Goal: Task Accomplishment & Management: Use online tool/utility

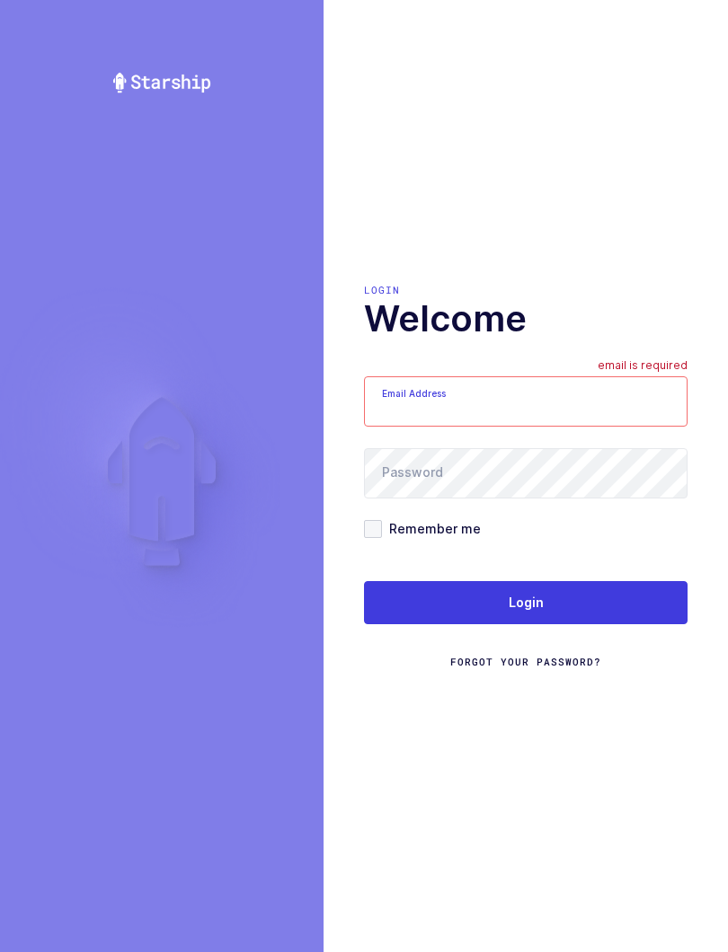
type input "[EMAIL_ADDRESS][DOMAIN_NAME]"
click at [640, 606] on button "Login" at bounding box center [525, 602] width 323 height 43
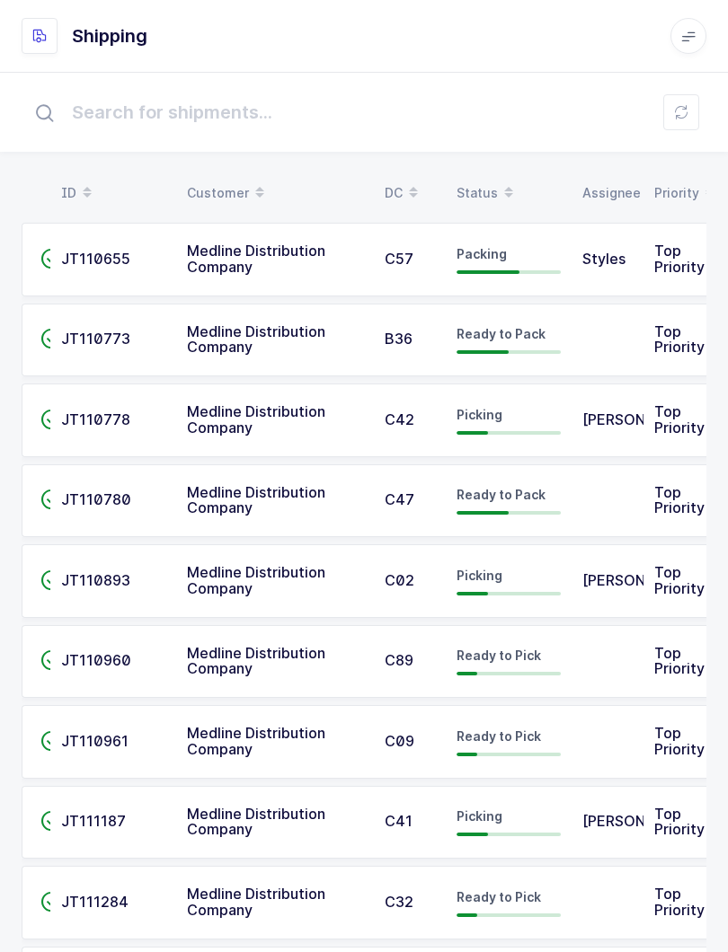
click at [498, 194] on span at bounding box center [509, 193] width 22 height 31
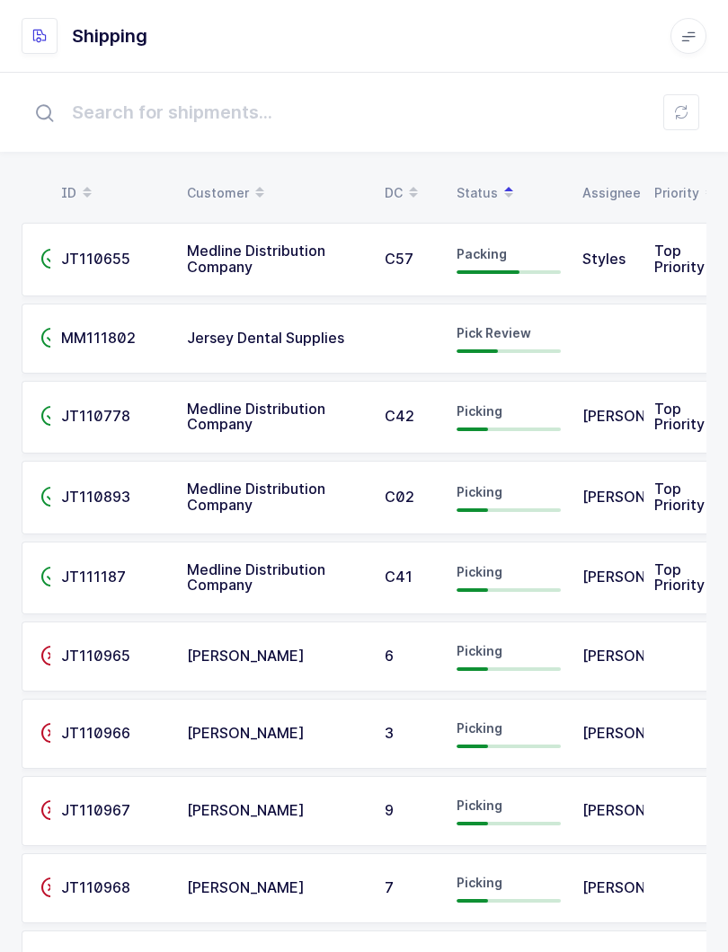
click at [226, 339] on span "Jersey Dental Supplies" at bounding box center [265, 338] width 157 height 18
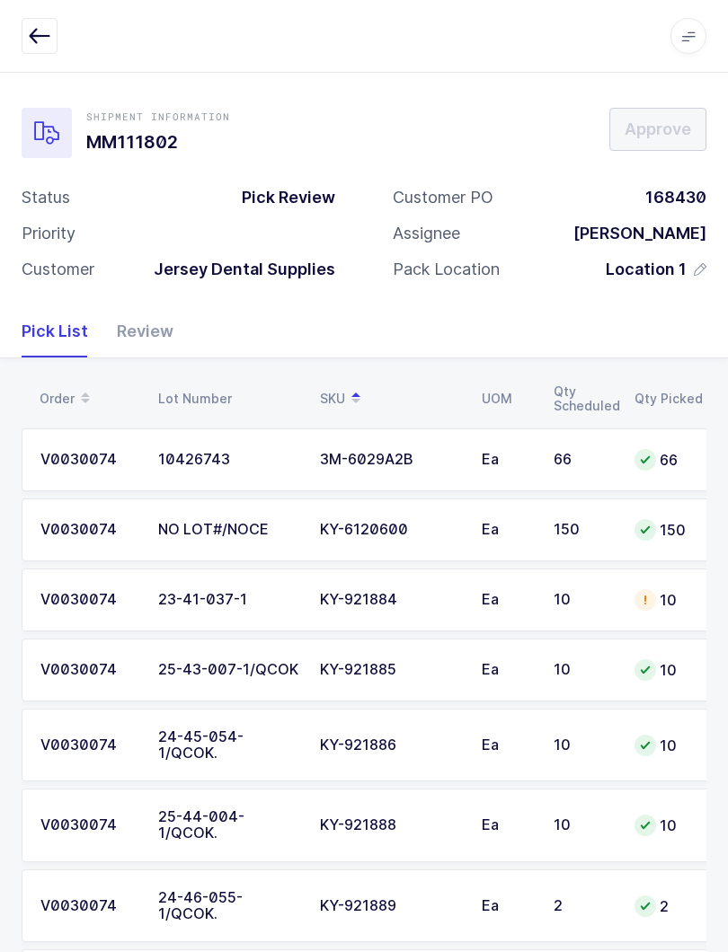
click at [144, 324] on div "Review" at bounding box center [137, 331] width 71 height 52
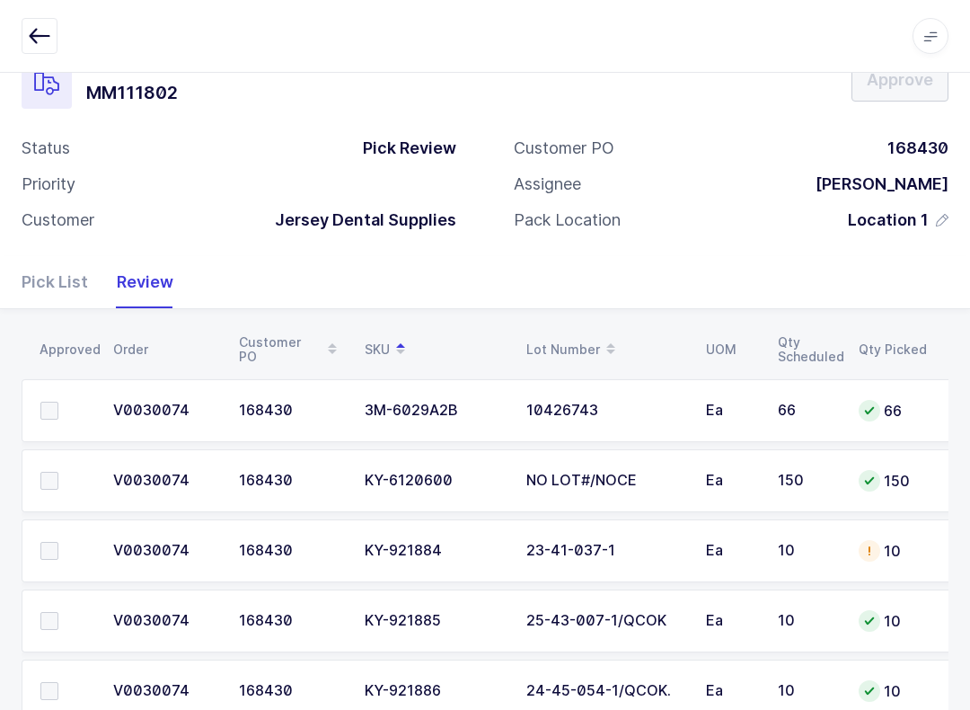
scroll to position [99, 0]
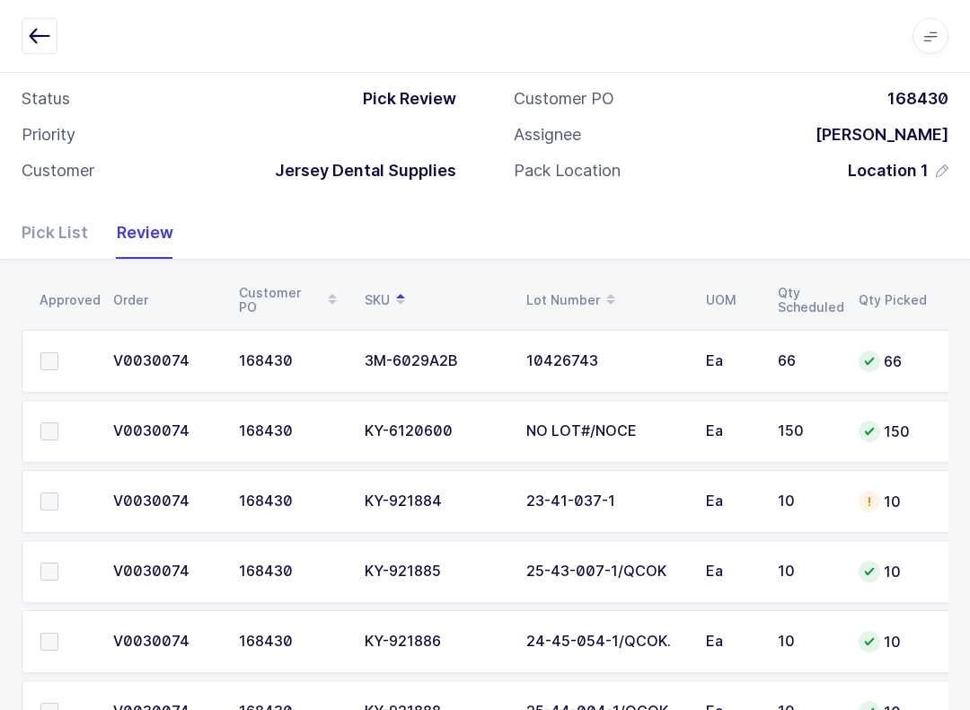
click at [45, 493] on span at bounding box center [49, 501] width 18 height 18
click at [58, 492] on input "checkbox" at bounding box center [58, 492] width 0 height 0
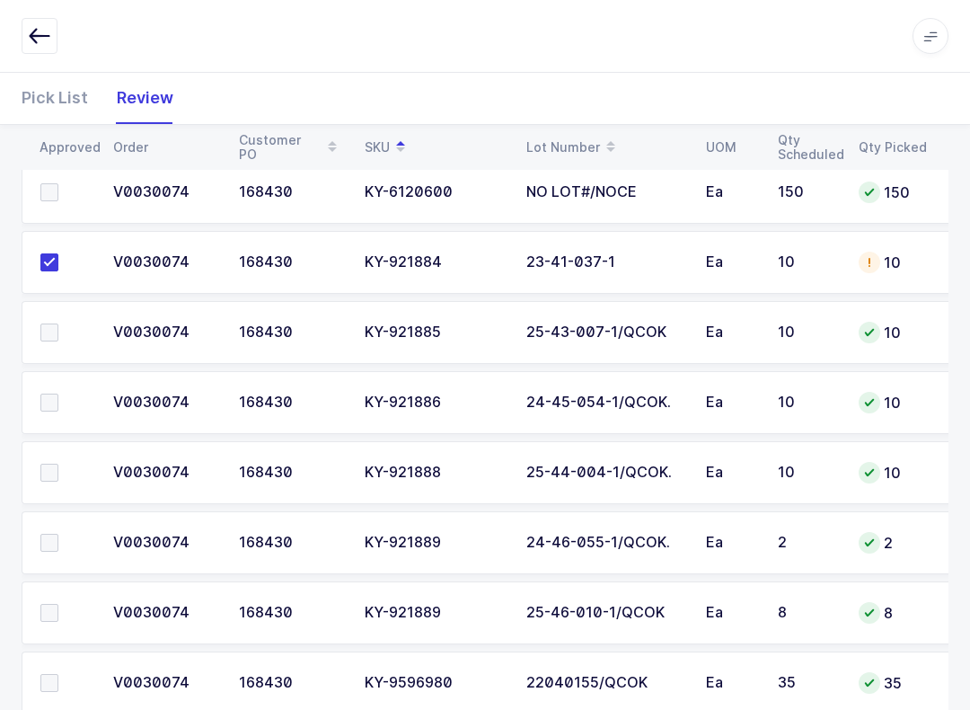
scroll to position [383, 0]
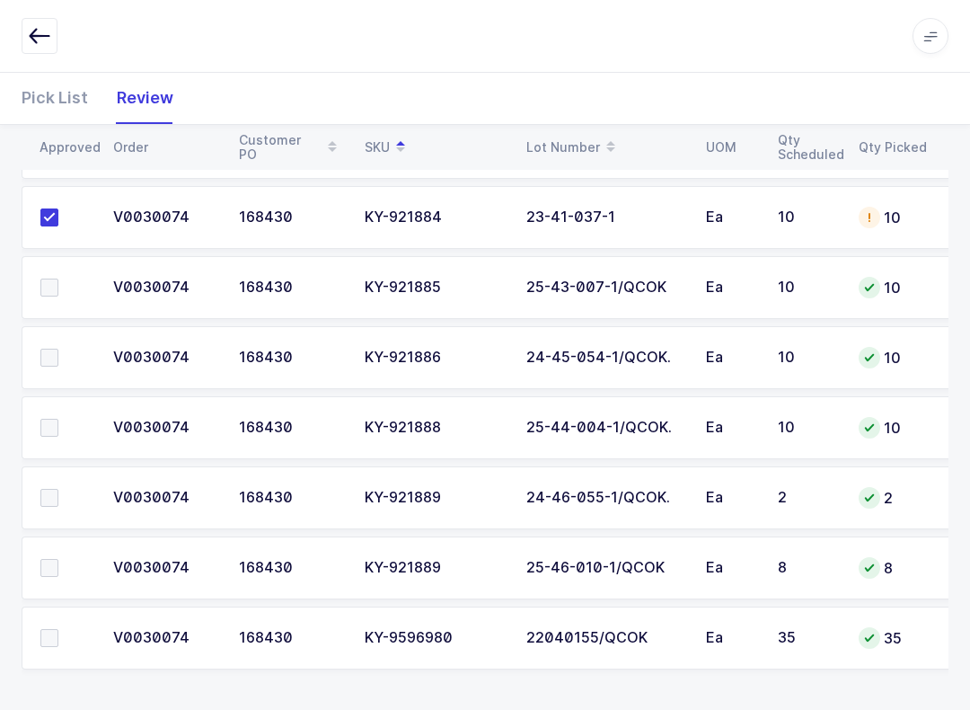
click at [49, 490] on span at bounding box center [49, 498] width 18 height 18
click at [58, 489] on input "checkbox" at bounding box center [58, 489] width 0 height 0
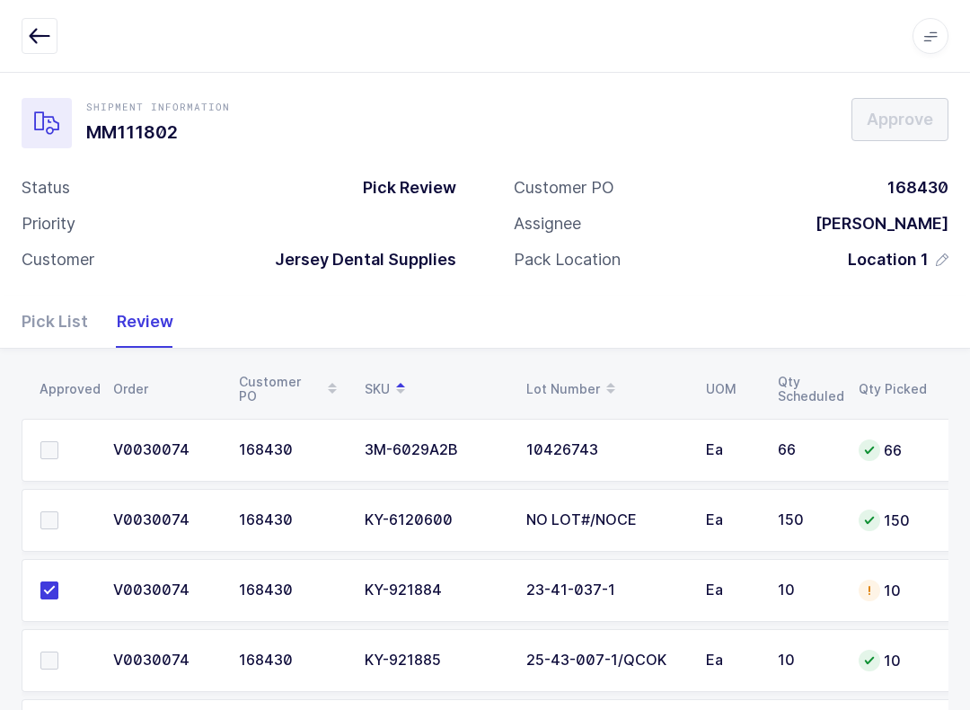
scroll to position [8, 0]
click at [47, 513] on span at bounding box center [49, 522] width 18 height 18
click at [58, 513] on input "checkbox" at bounding box center [58, 513] width 0 height 0
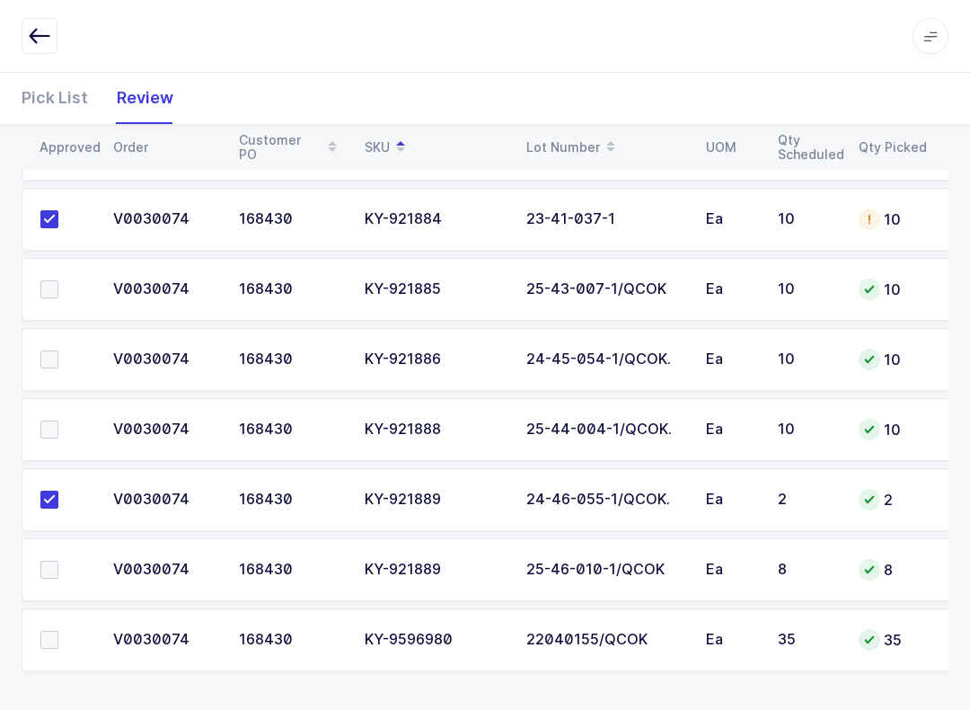
scroll to position [383, 0]
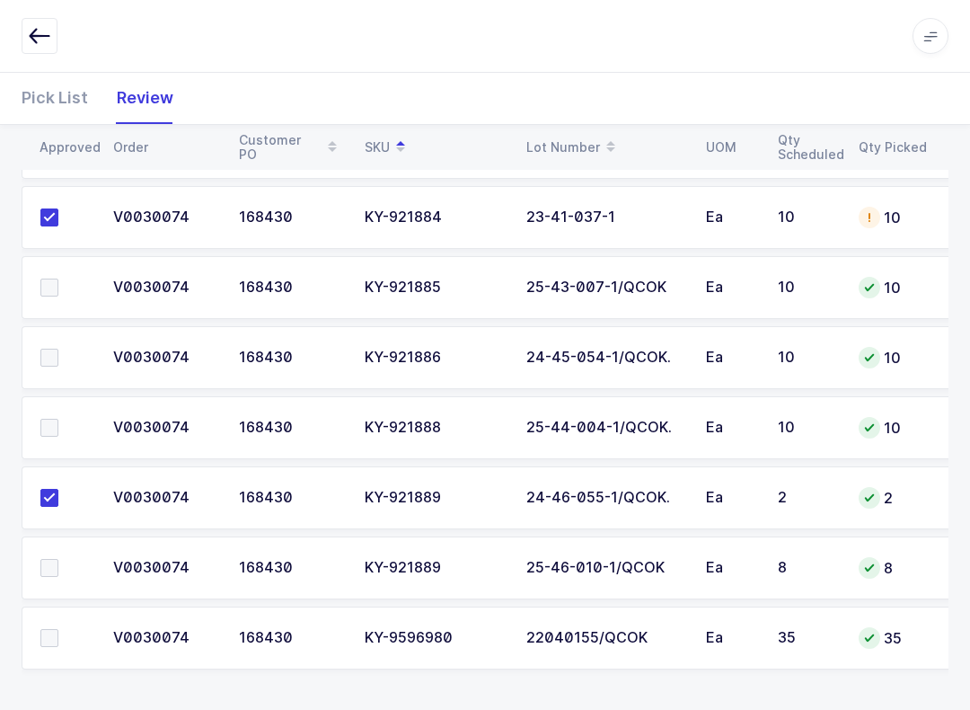
click at [42, 427] on span at bounding box center [49, 428] width 18 height 18
click at [58, 419] on input "checkbox" at bounding box center [58, 419] width 0 height 0
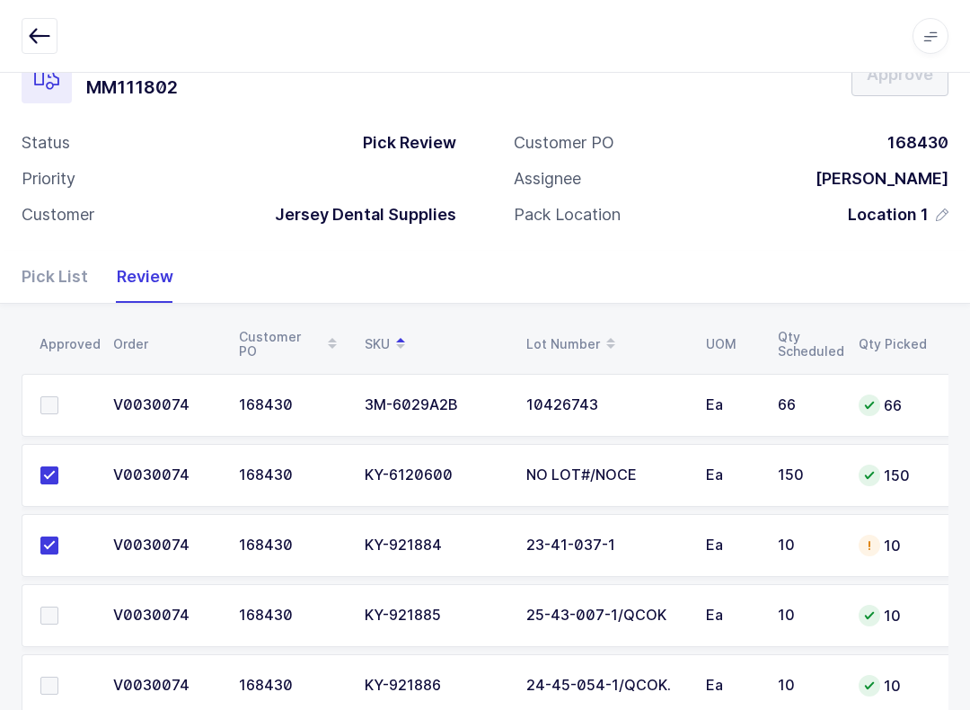
scroll to position [0, 0]
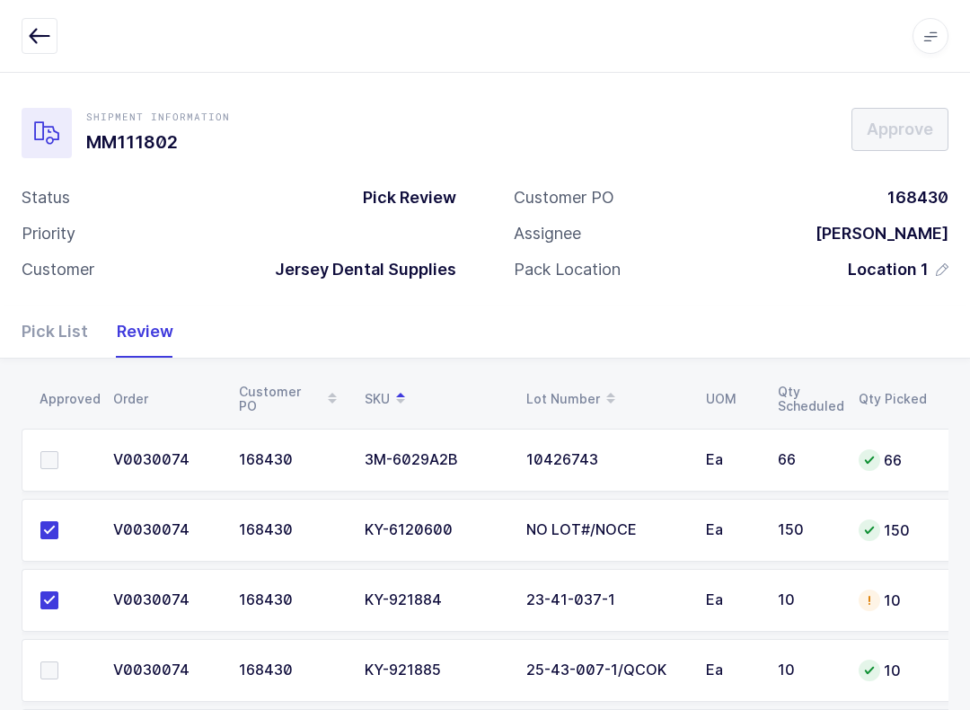
click at [65, 451] on label at bounding box center [65, 460] width 51 height 18
click at [58, 451] on input "checkbox" at bounding box center [58, 451] width 0 height 0
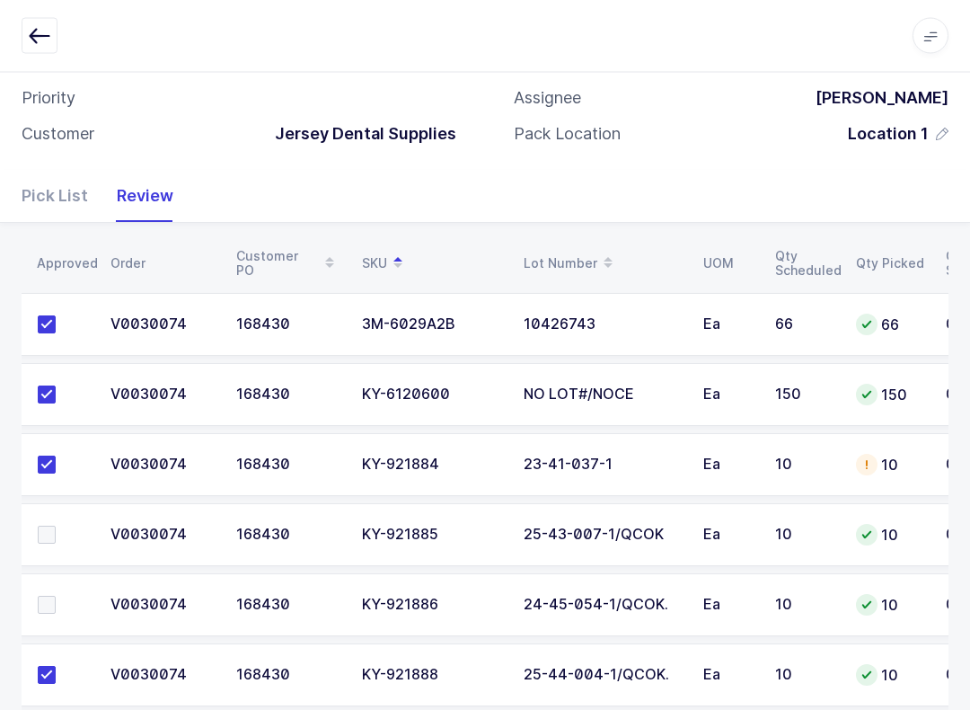
scroll to position [142, 0]
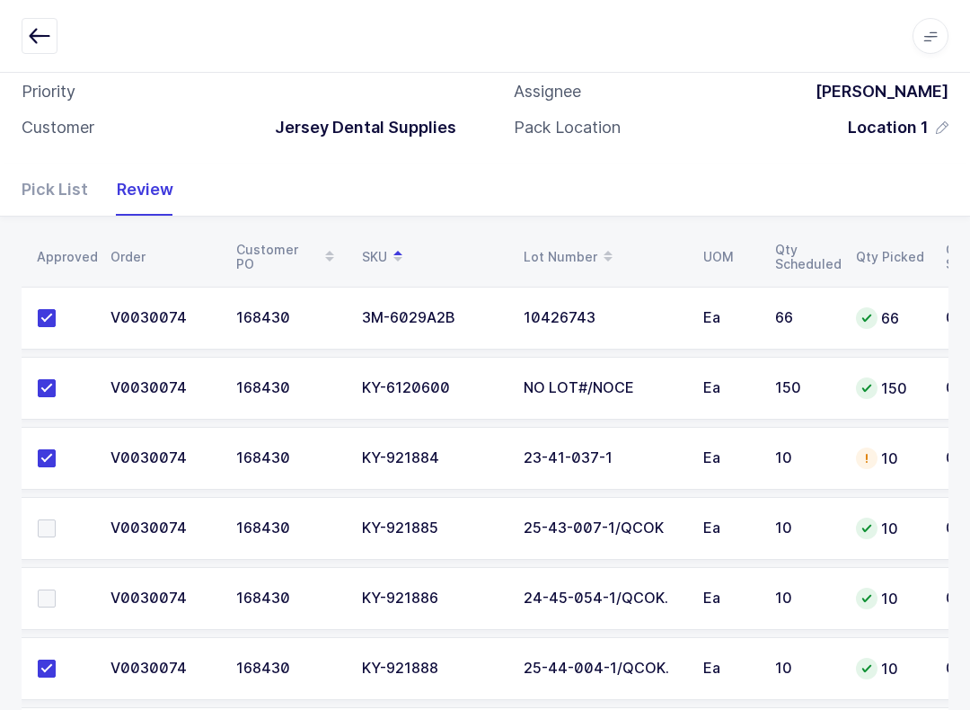
click at [727, 531] on icon at bounding box center [867, 528] width 14 height 14
click at [63, 592] on label at bounding box center [63, 598] width 51 height 18
click at [56, 589] on input "checkbox" at bounding box center [56, 589] width 0 height 0
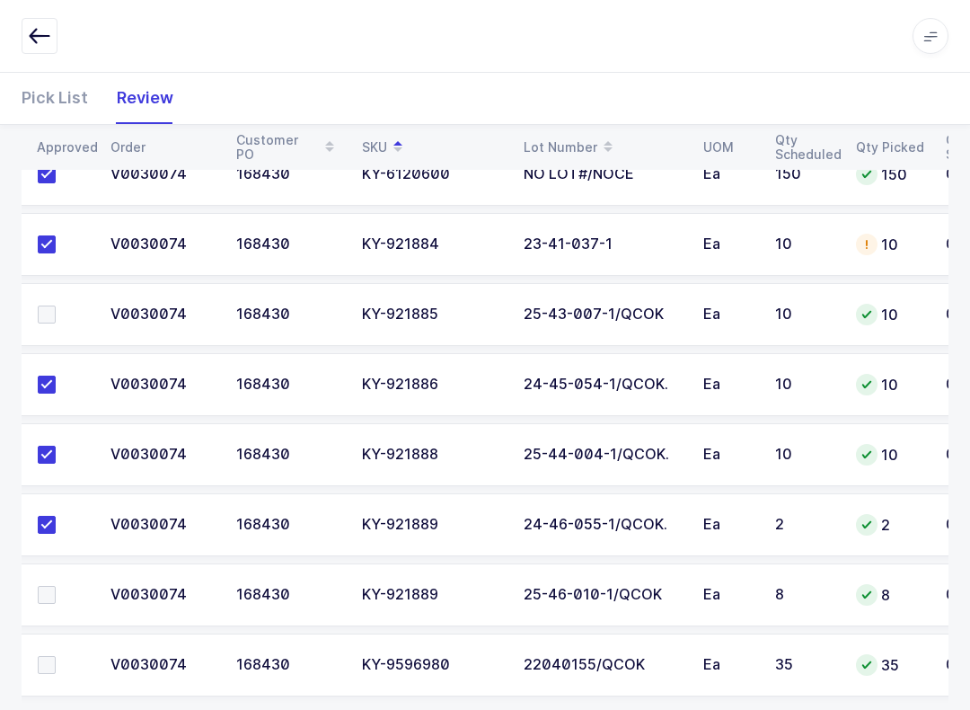
scroll to position [383, 0]
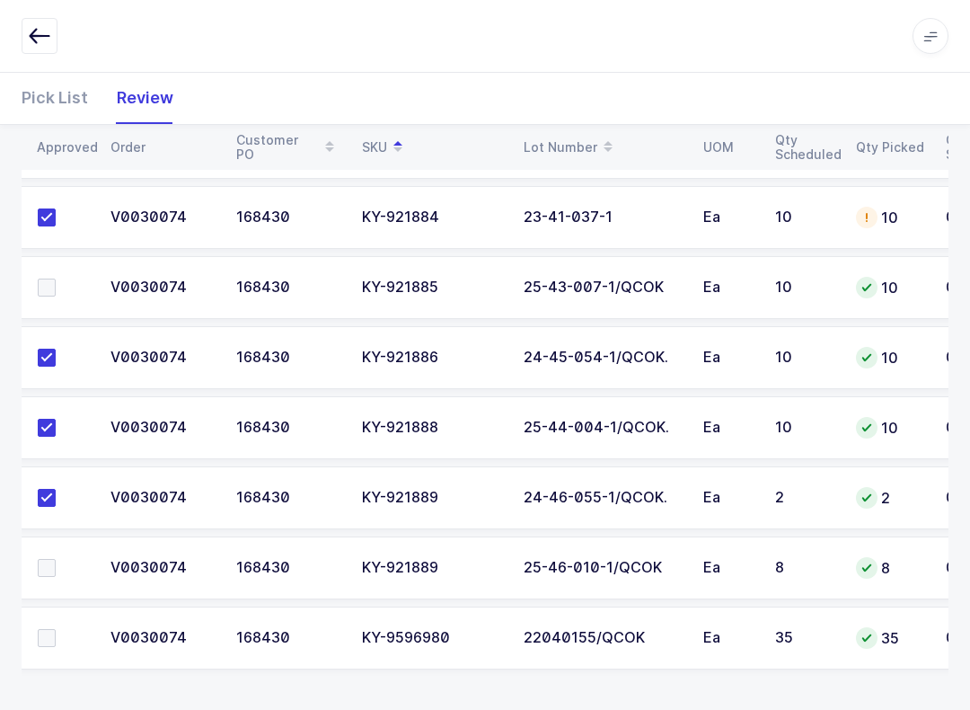
click at [47, 268] on td at bounding box center [59, 287] width 81 height 63
click at [49, 278] on span at bounding box center [47, 287] width 18 height 18
click at [56, 278] on input "checkbox" at bounding box center [56, 278] width 0 height 0
click at [51, 560] on span at bounding box center [47, 568] width 18 height 18
click at [56, 559] on input "checkbox" at bounding box center [56, 559] width 0 height 0
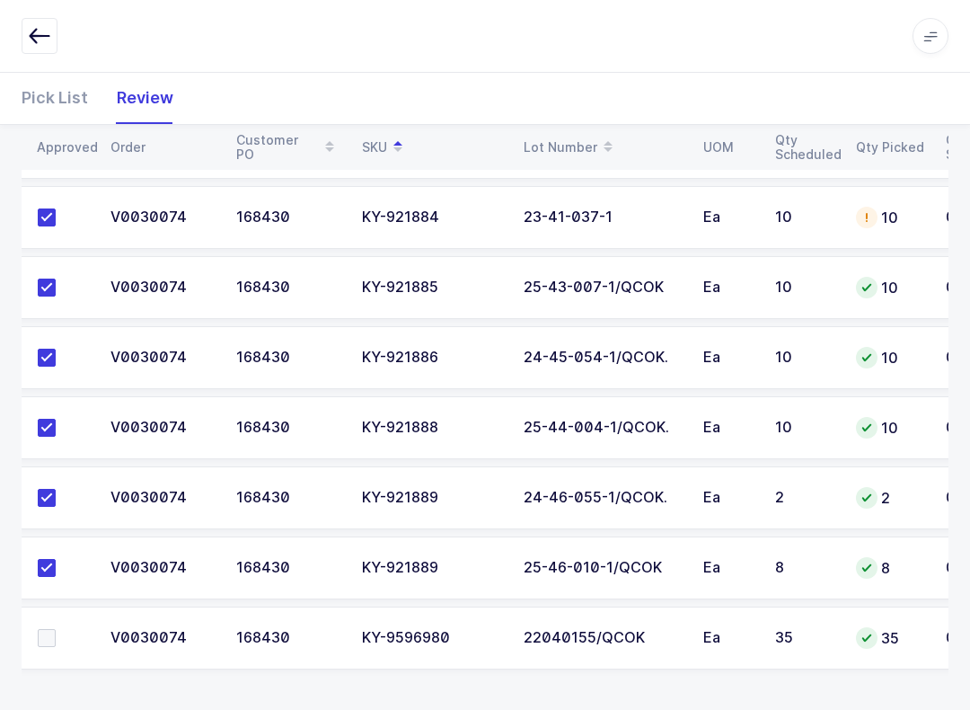
click at [54, 636] on span at bounding box center [47, 638] width 18 height 18
click at [56, 629] on input "checkbox" at bounding box center [56, 629] width 0 height 0
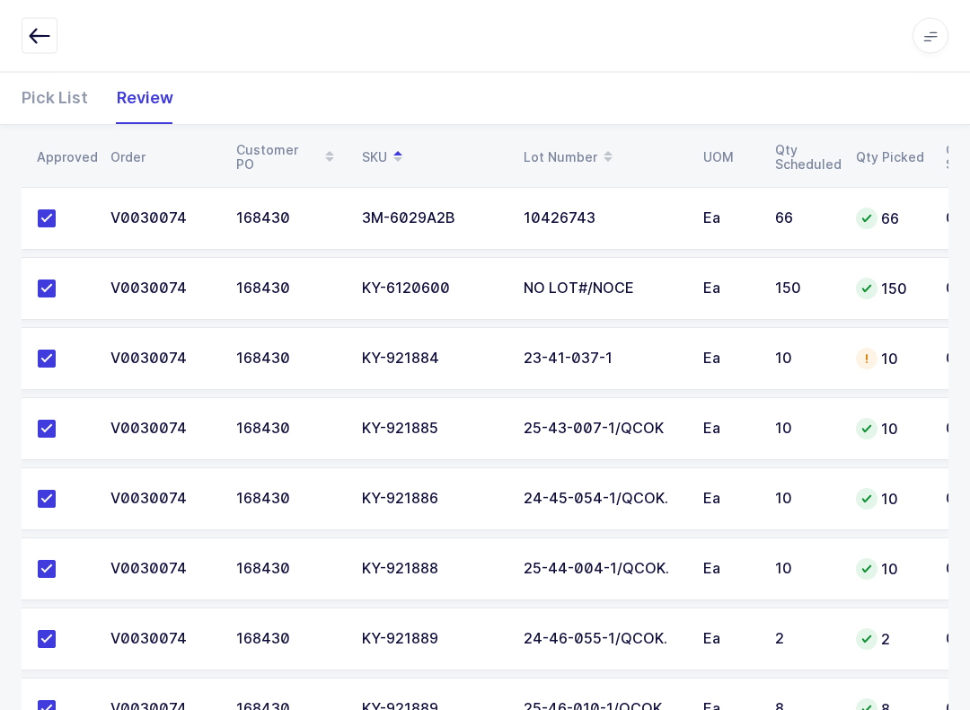
scroll to position [140, 0]
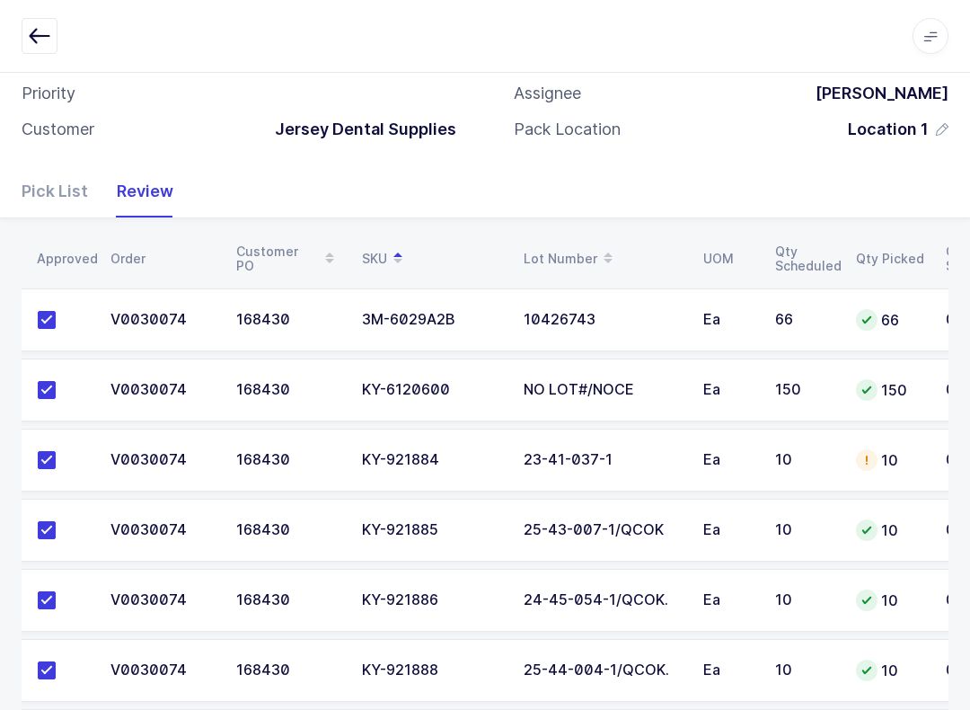
click at [63, 184] on div "Pick List" at bounding box center [62, 191] width 81 height 52
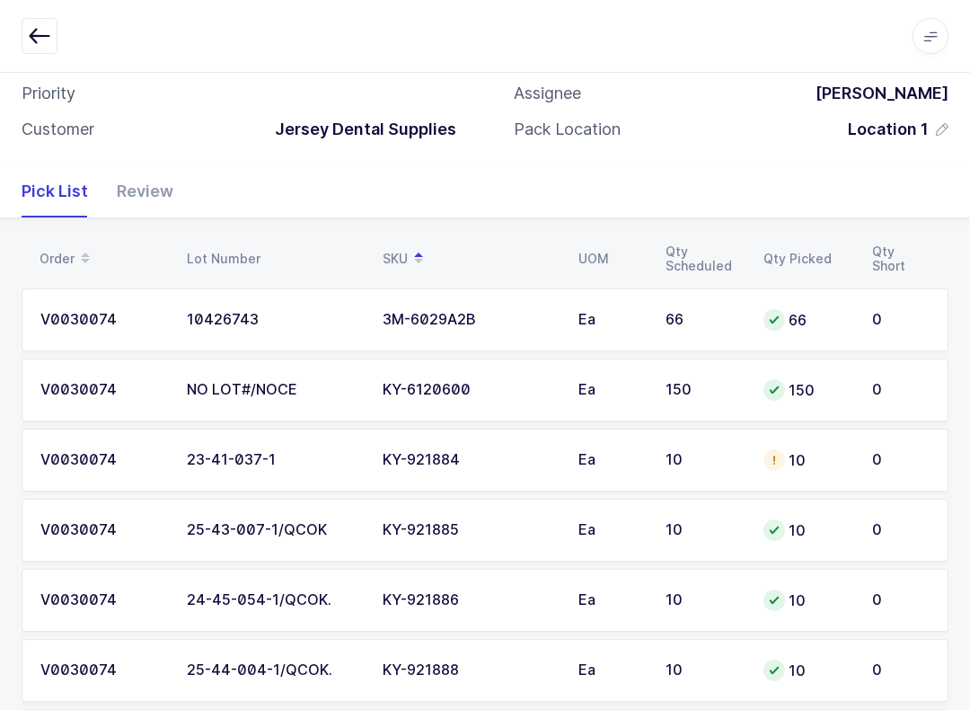
click at [69, 459] on div "V0030074" at bounding box center [102, 460] width 125 height 16
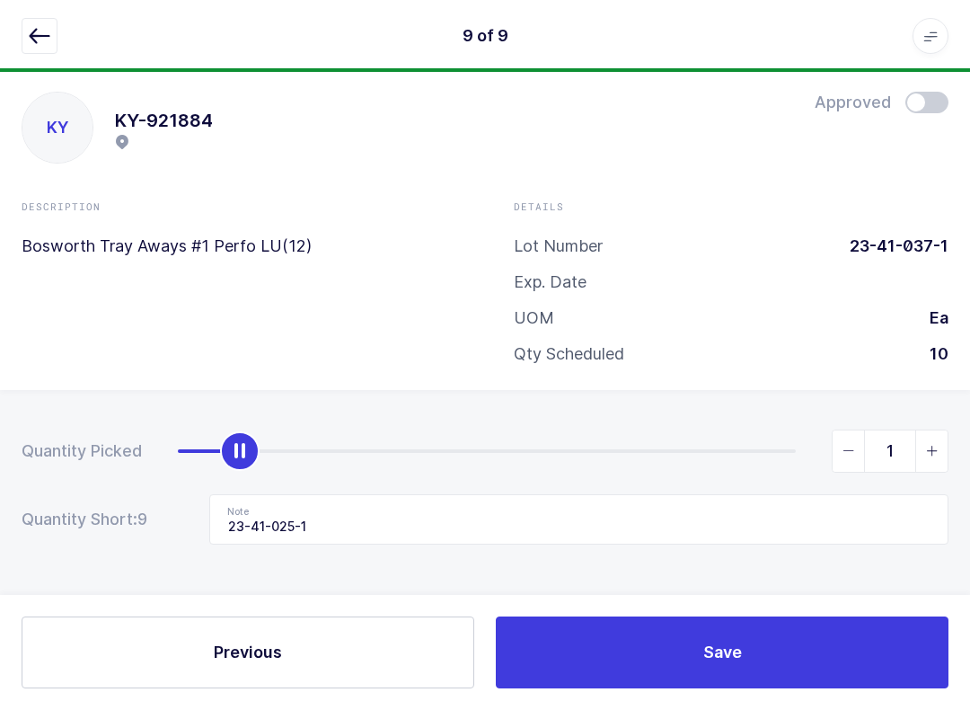
type input "0"
click at [37, 49] on button "button" at bounding box center [40, 36] width 36 height 36
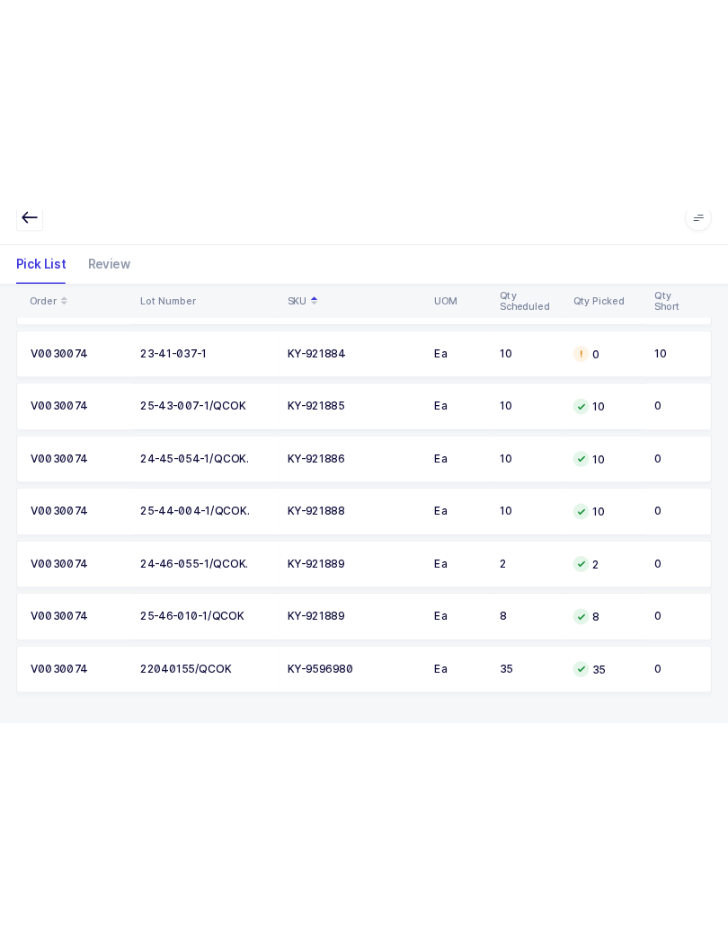
scroll to position [0, 0]
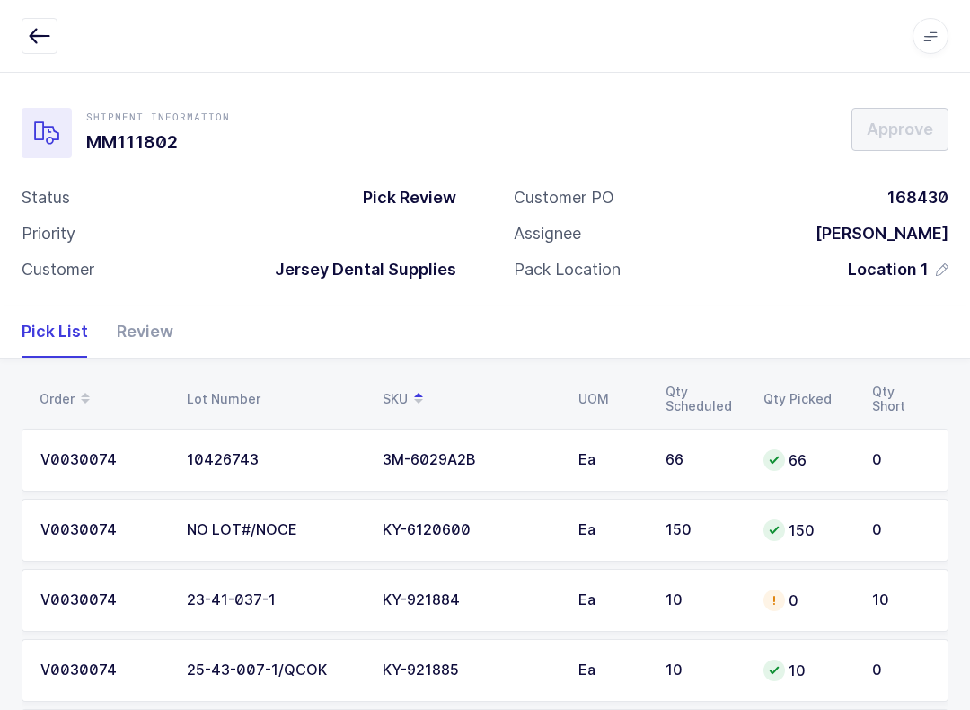
click at [727, 608] on td "0" at bounding box center [807, 600] width 109 height 63
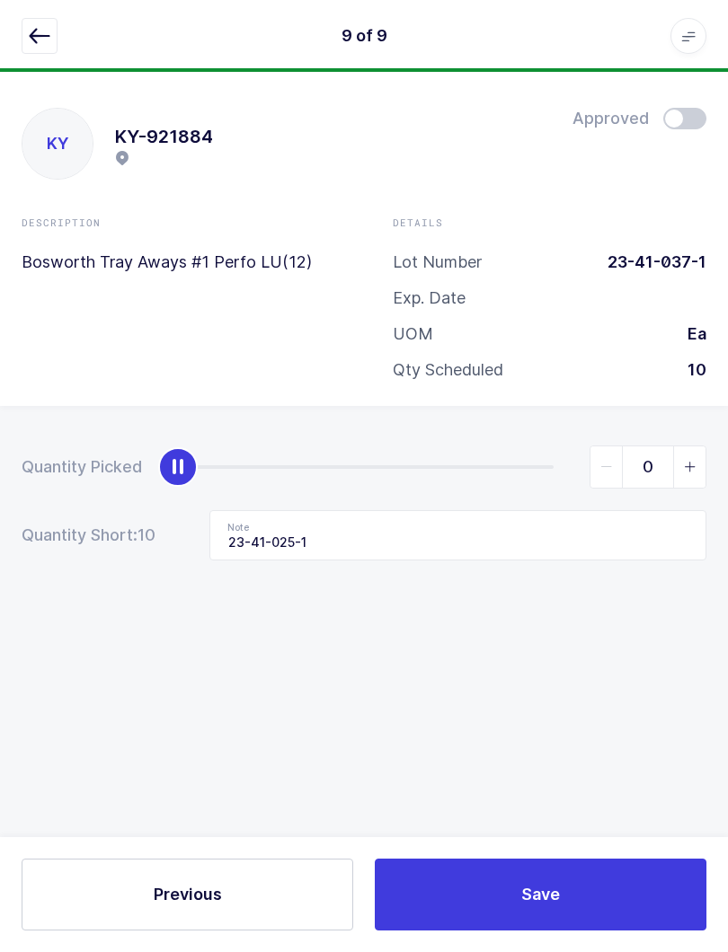
click at [50, 34] on button "button" at bounding box center [40, 36] width 36 height 36
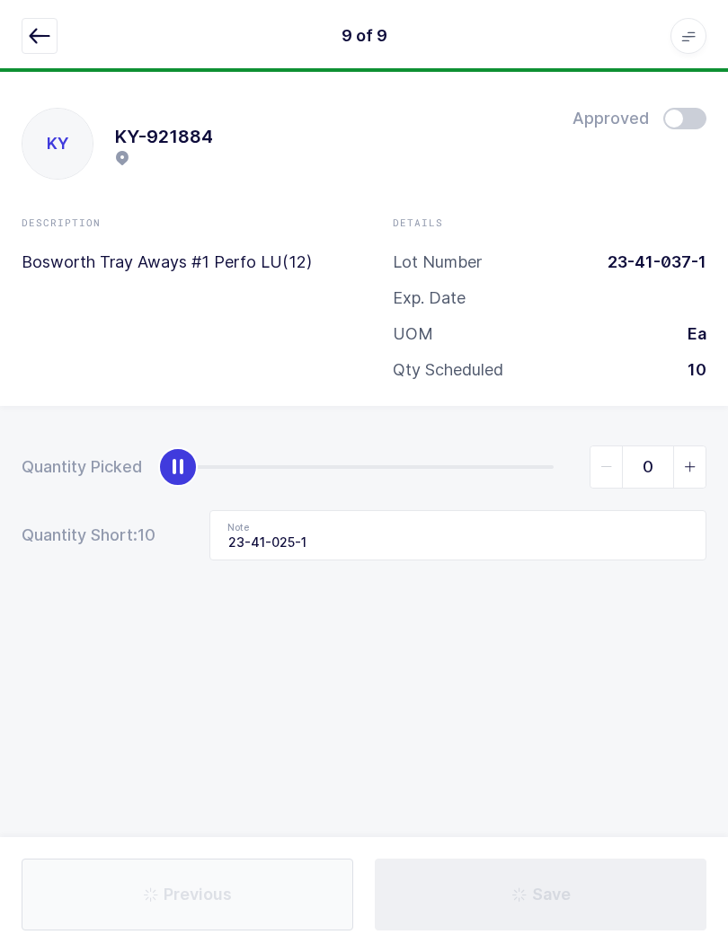
click at [39, 36] on icon "button" at bounding box center [40, 36] width 22 height 22
